Goal: Transaction & Acquisition: Subscribe to service/newsletter

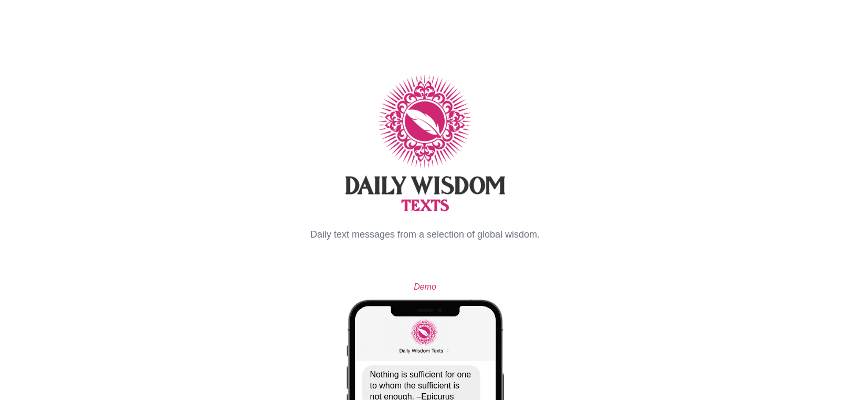
select select "**"
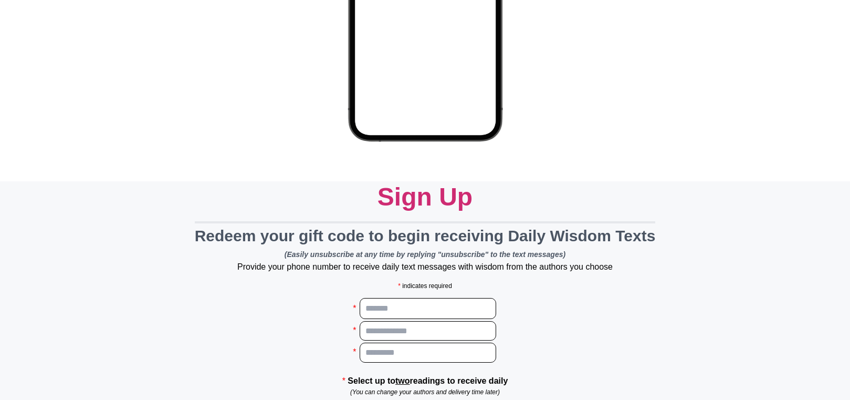
scroll to position [630, 0]
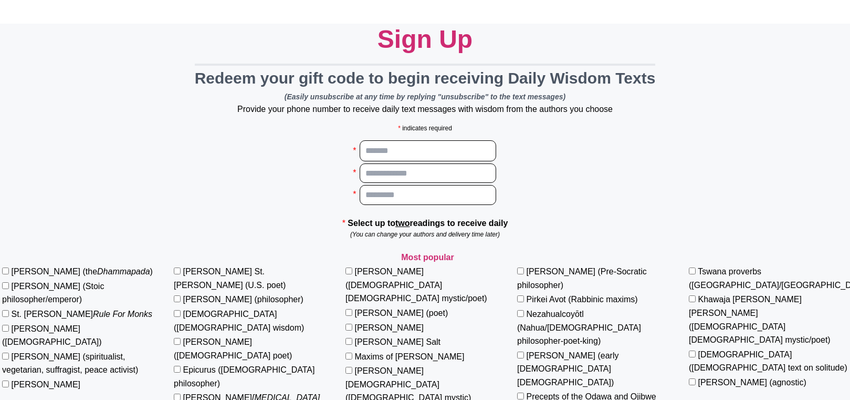
click at [393, 154] on input "tel" at bounding box center [428, 150] width 137 height 21
type input "**********"
click at [430, 197] on input at bounding box center [428, 195] width 137 height 20
click at [97, 268] on em "Dhammapada" at bounding box center [123, 271] width 53 height 9
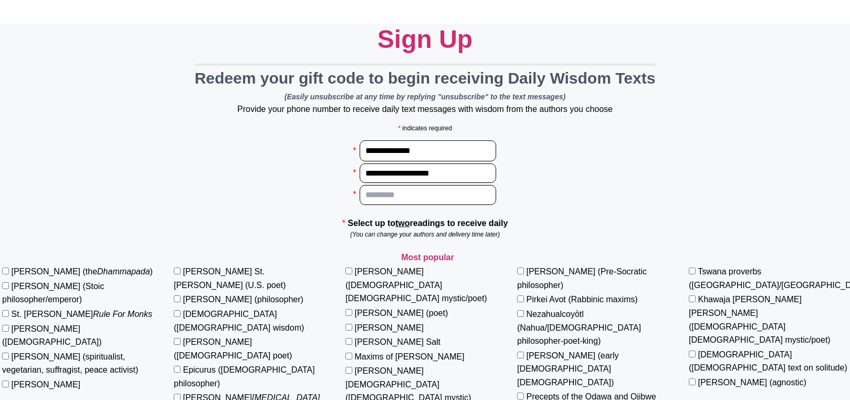
click at [75, 279] on div "[PERSON_NAME] (Stoic philosopher/emperor)" at bounding box center [81, 292] width 159 height 28
click at [80, 286] on label "[PERSON_NAME] (Stoic philosopher/emperor)" at bounding box center [53, 292] width 102 height 23
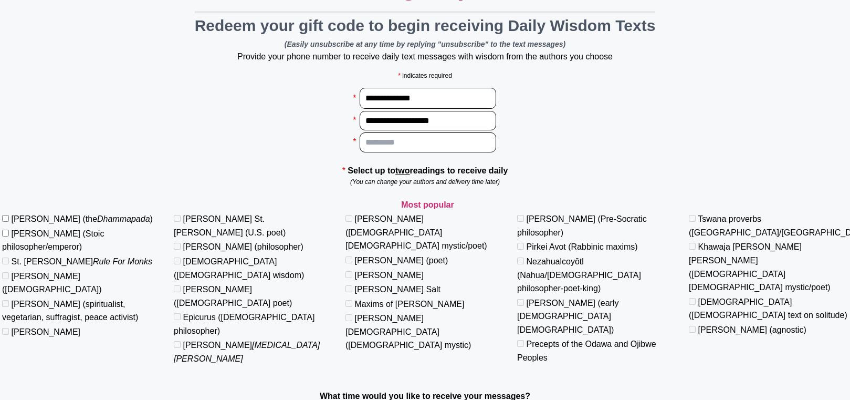
scroll to position [735, 0]
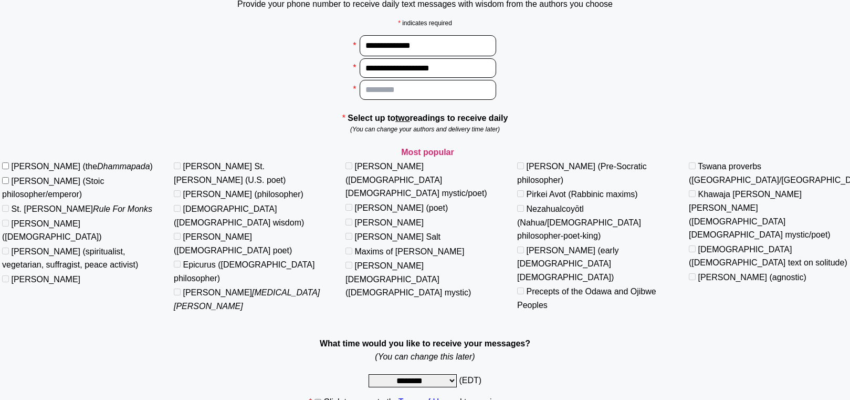
click at [350, 397] on label "Click to agree to the Terms of Use and to receive messages" at bounding box center [432, 401] width 217 height 9
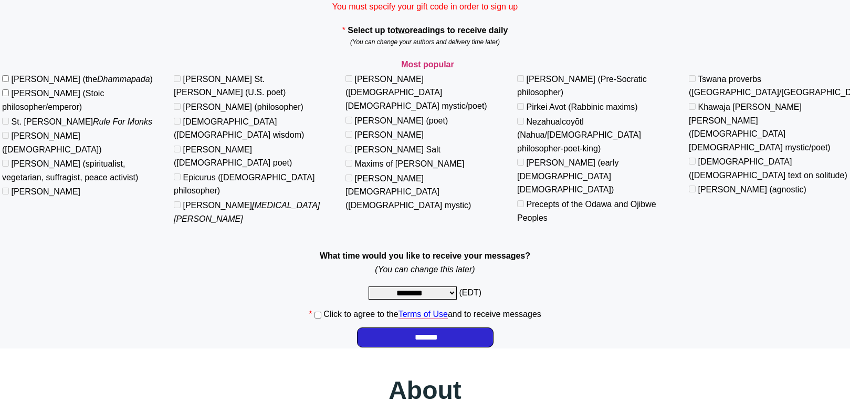
scroll to position [626, 0]
